Goal: Task Accomplishment & Management: Manage account settings

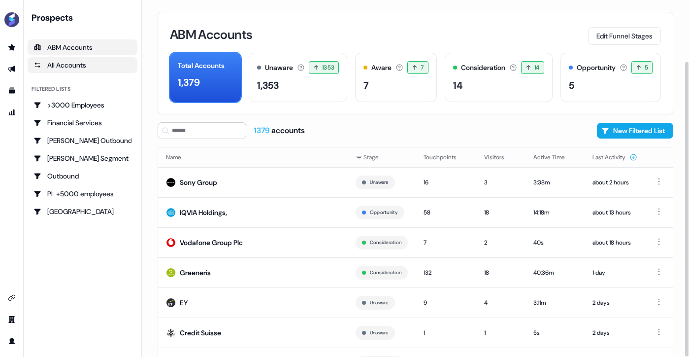
scroll to position [74, 0]
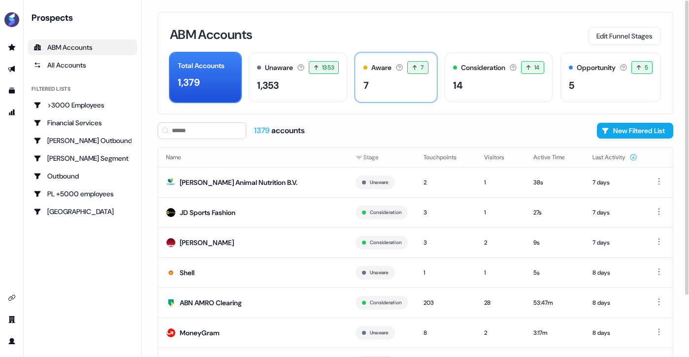
click at [382, 78] on div "7" at bounding box center [395, 85] width 65 height 15
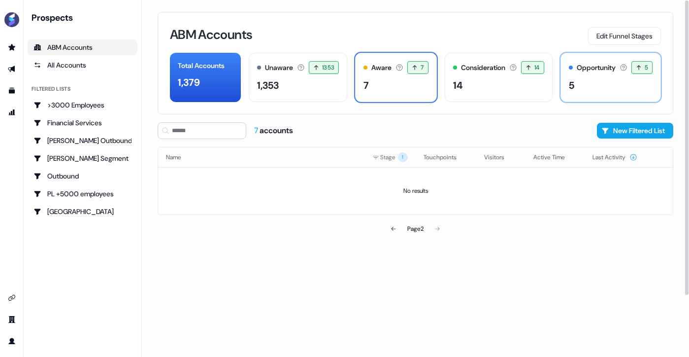
click at [609, 91] on div "5" at bounding box center [611, 85] width 84 height 15
click at [391, 227] on icon at bounding box center [394, 229] width 6 height 6
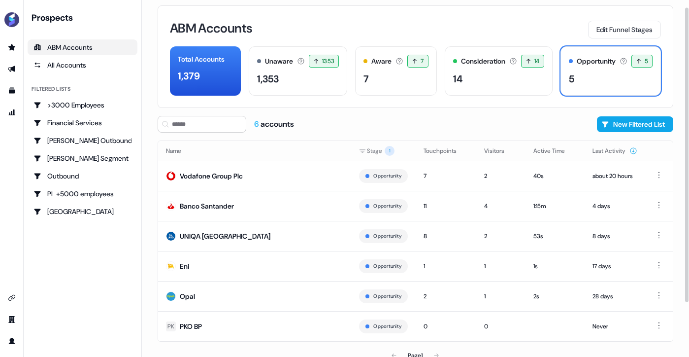
scroll to position [14, 0]
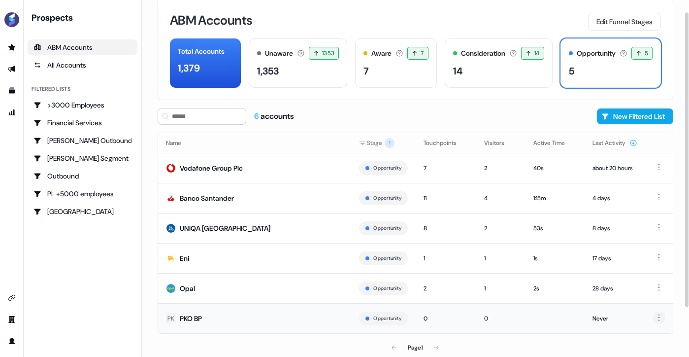
click at [660, 322] on html "For the best experience switch devices to a bigger screen. Go to [DOMAIN_NAME] …" at bounding box center [344, 178] width 689 height 357
click at [582, 345] on html "For the best experience switch devices to a bigger screen. Go to [DOMAIN_NAME] …" at bounding box center [344, 178] width 689 height 357
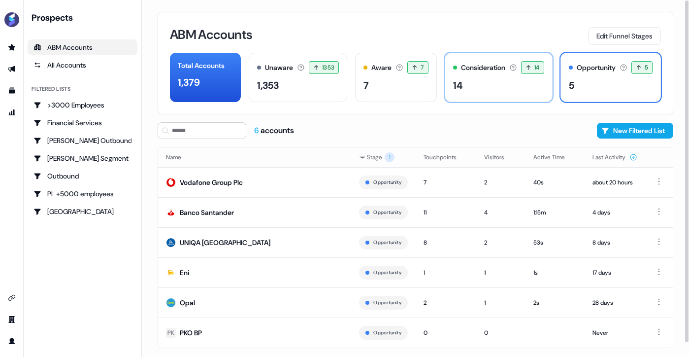
click at [453, 80] on div "14" at bounding box center [458, 85] width 10 height 15
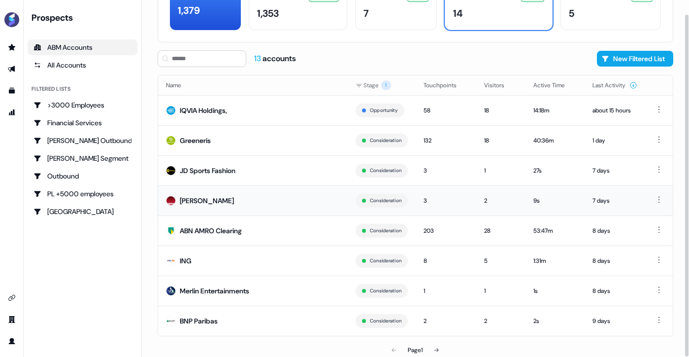
scroll to position [74, 0]
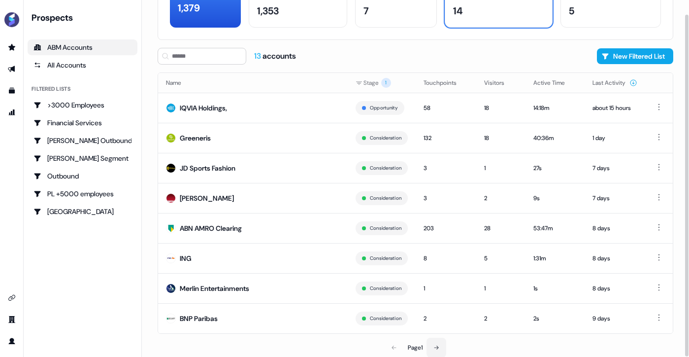
click at [442, 345] on button at bounding box center [436, 347] width 20 height 20
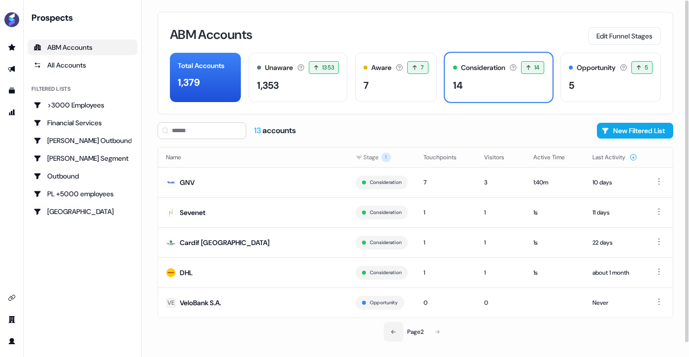
click at [392, 335] on button at bounding box center [394, 332] width 20 height 20
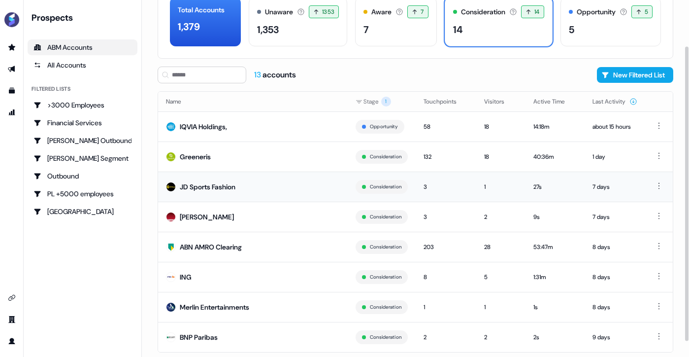
scroll to position [74, 0]
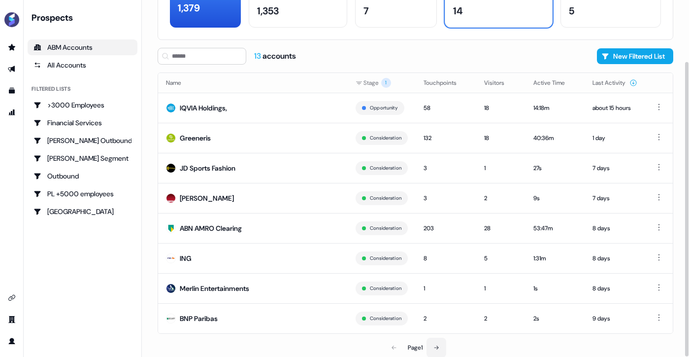
click at [438, 346] on icon at bounding box center [436, 347] width 6 height 6
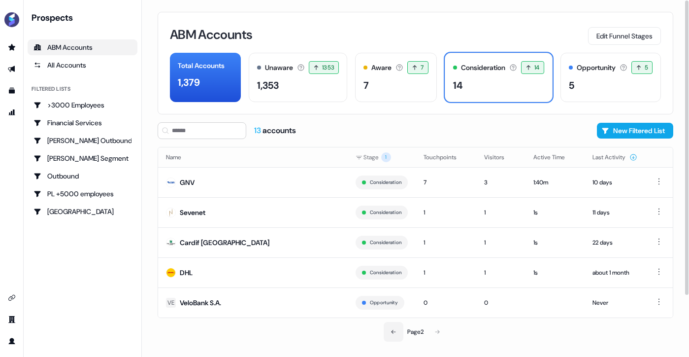
click at [391, 329] on icon at bounding box center [394, 331] width 6 height 6
